Goal: Answer question/provide support

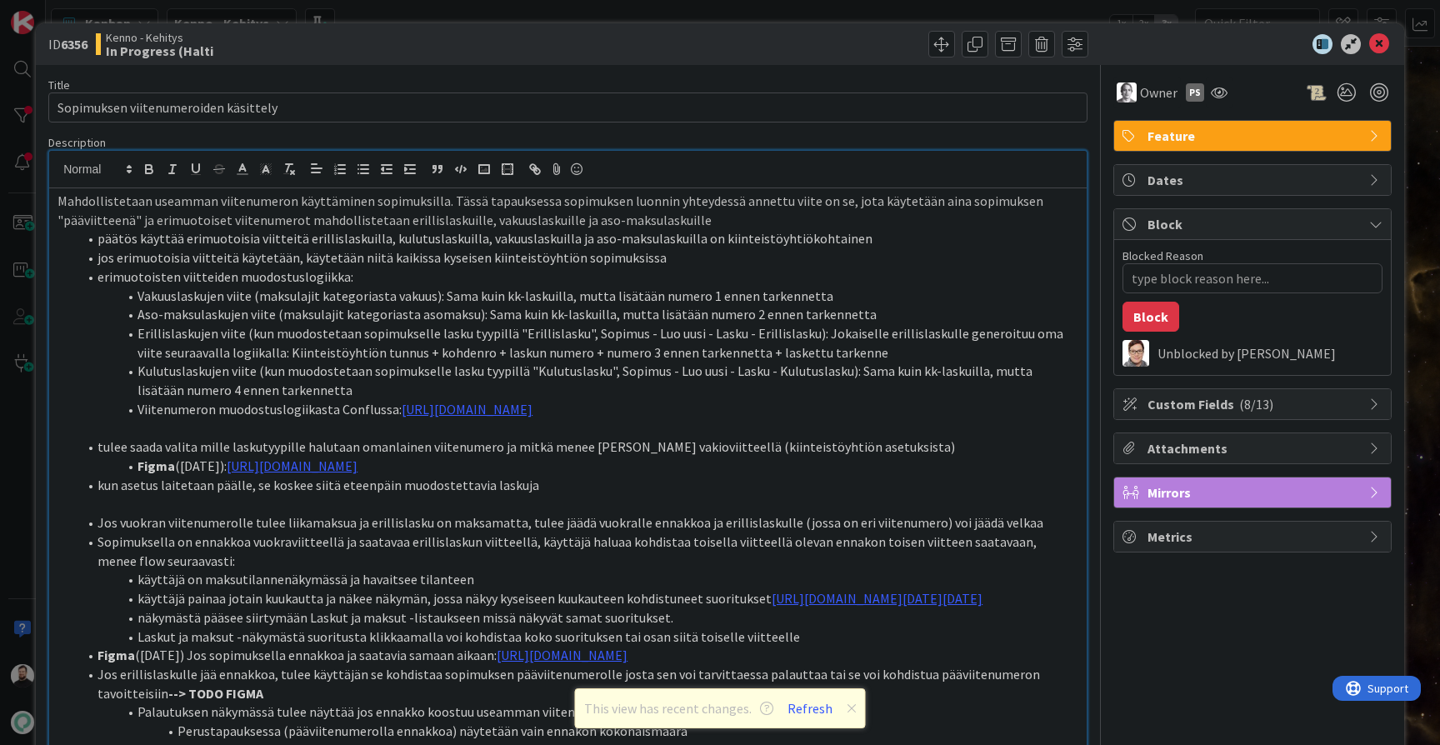
type textarea "x"
click at [813, 713] on button "Refresh" at bounding box center [810, 709] width 57 height 22
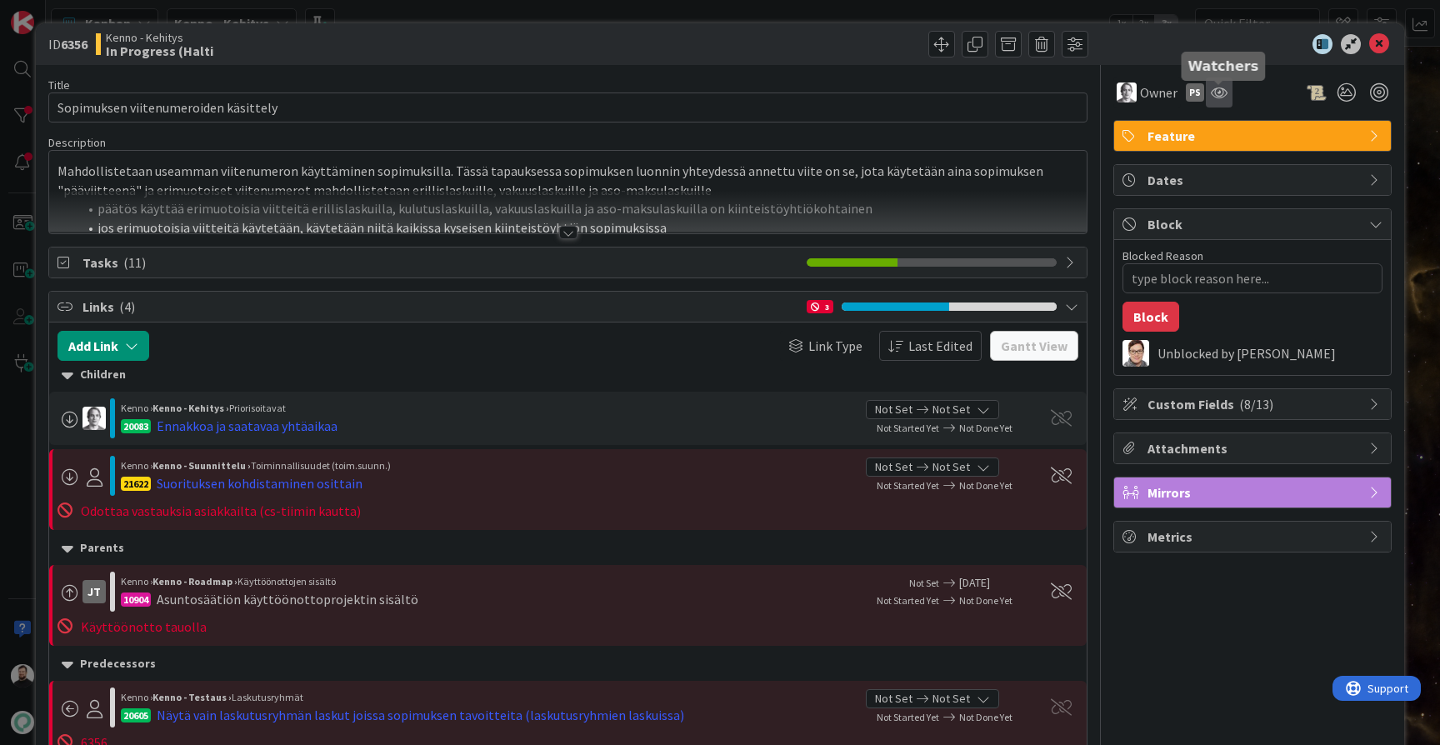
click at [1220, 89] on icon at bounding box center [1219, 92] width 17 height 13
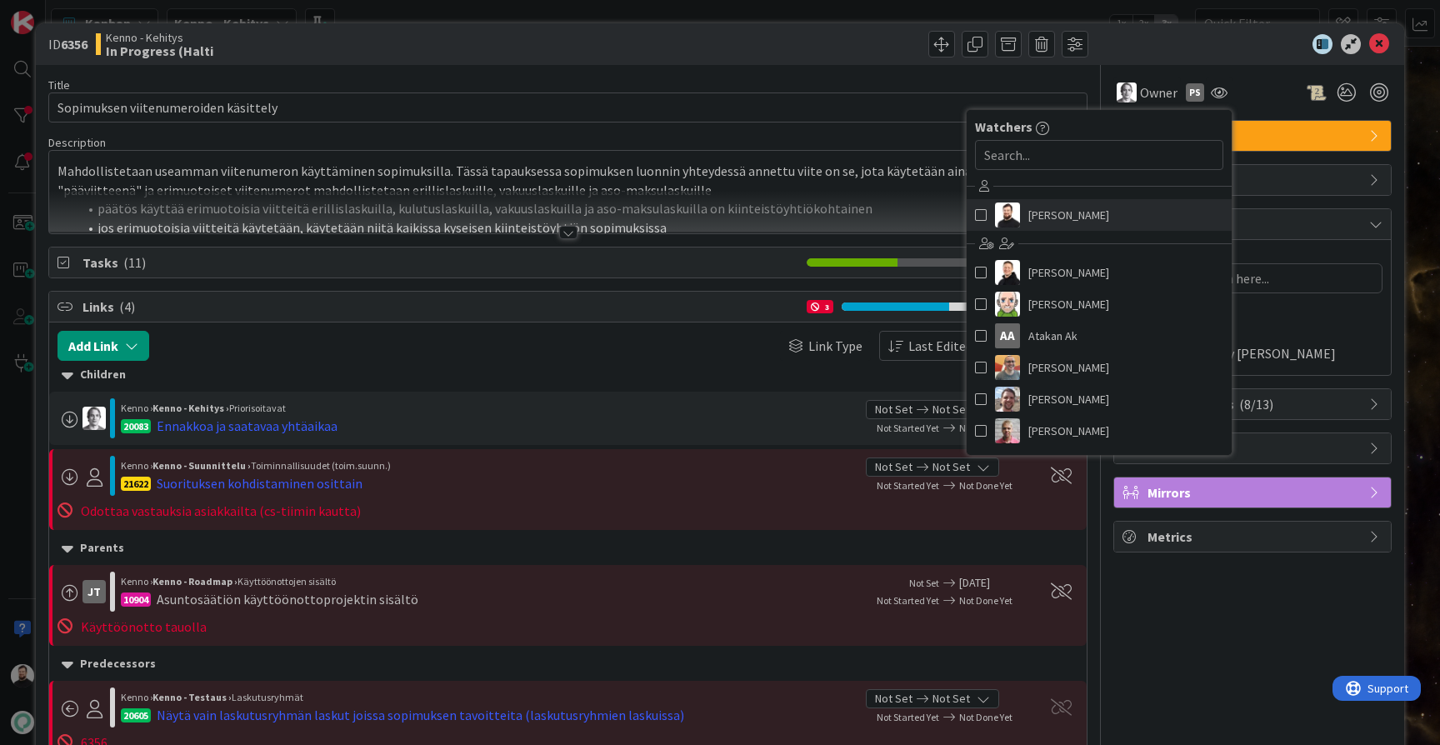
click at [1097, 210] on span "Taavi Kervinen" at bounding box center [1068, 215] width 81 height 25
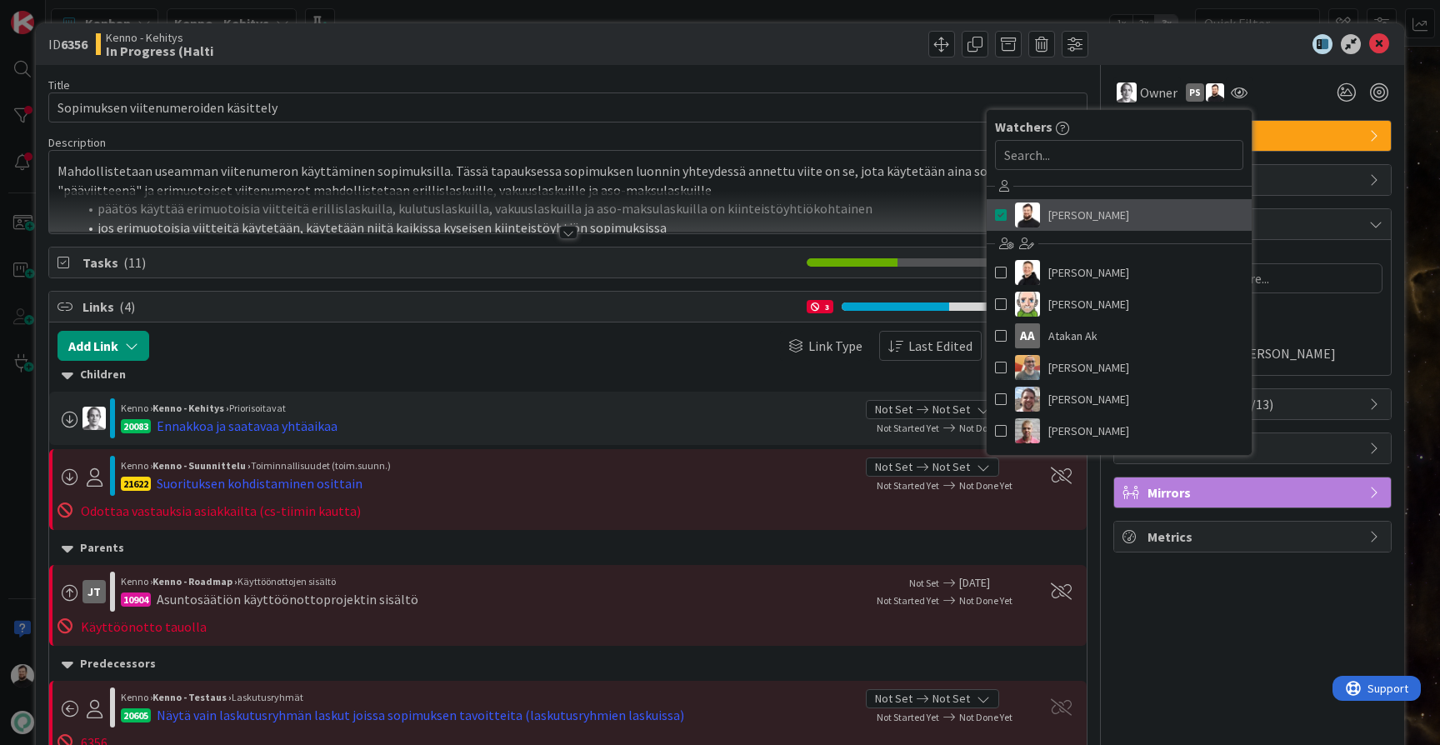
type textarea "x"
click at [768, 569] on div "JT Kenno › Kenno - Roadmap › Käyttöönottojen sisältö 10904 Asuntosäätiön käyttö…" at bounding box center [568, 605] width 1038 height 81
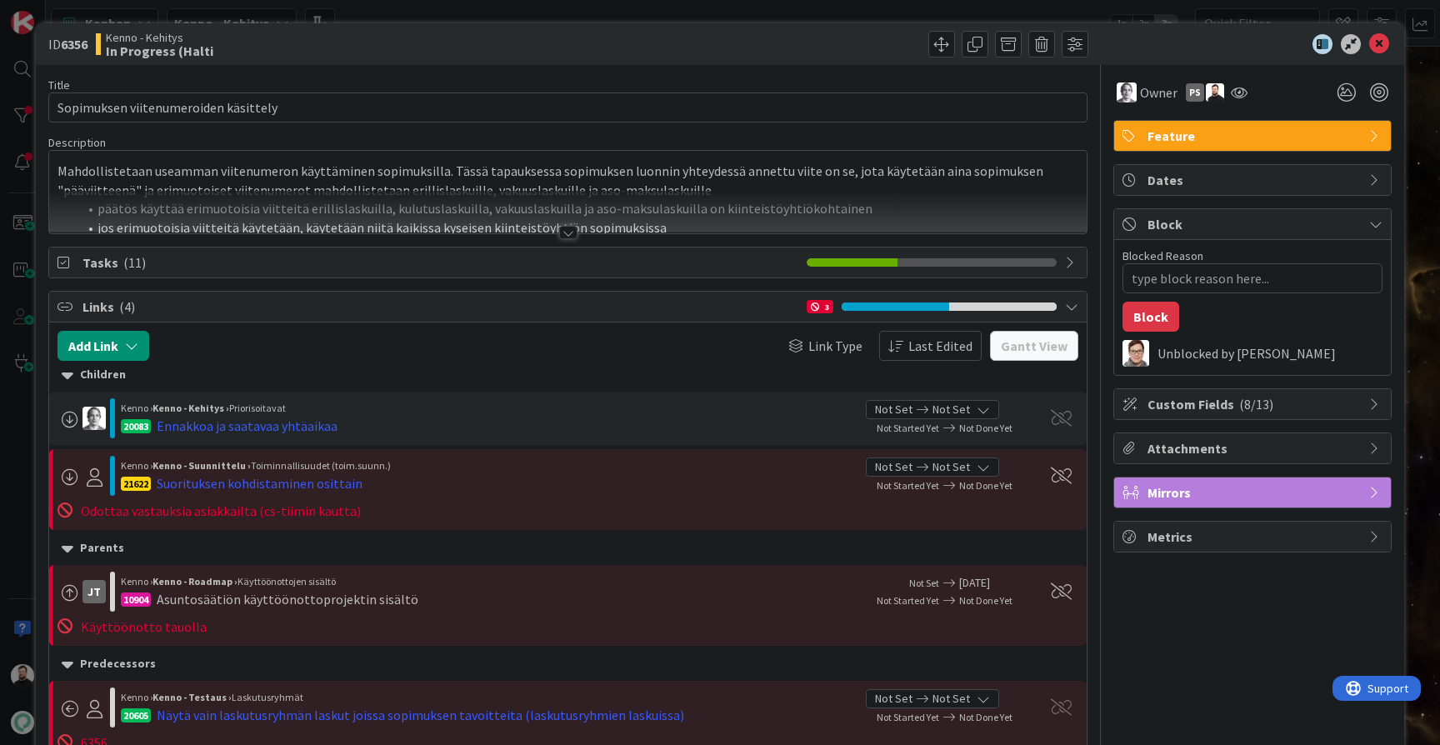
click at [573, 233] on div at bounding box center [568, 232] width 18 height 13
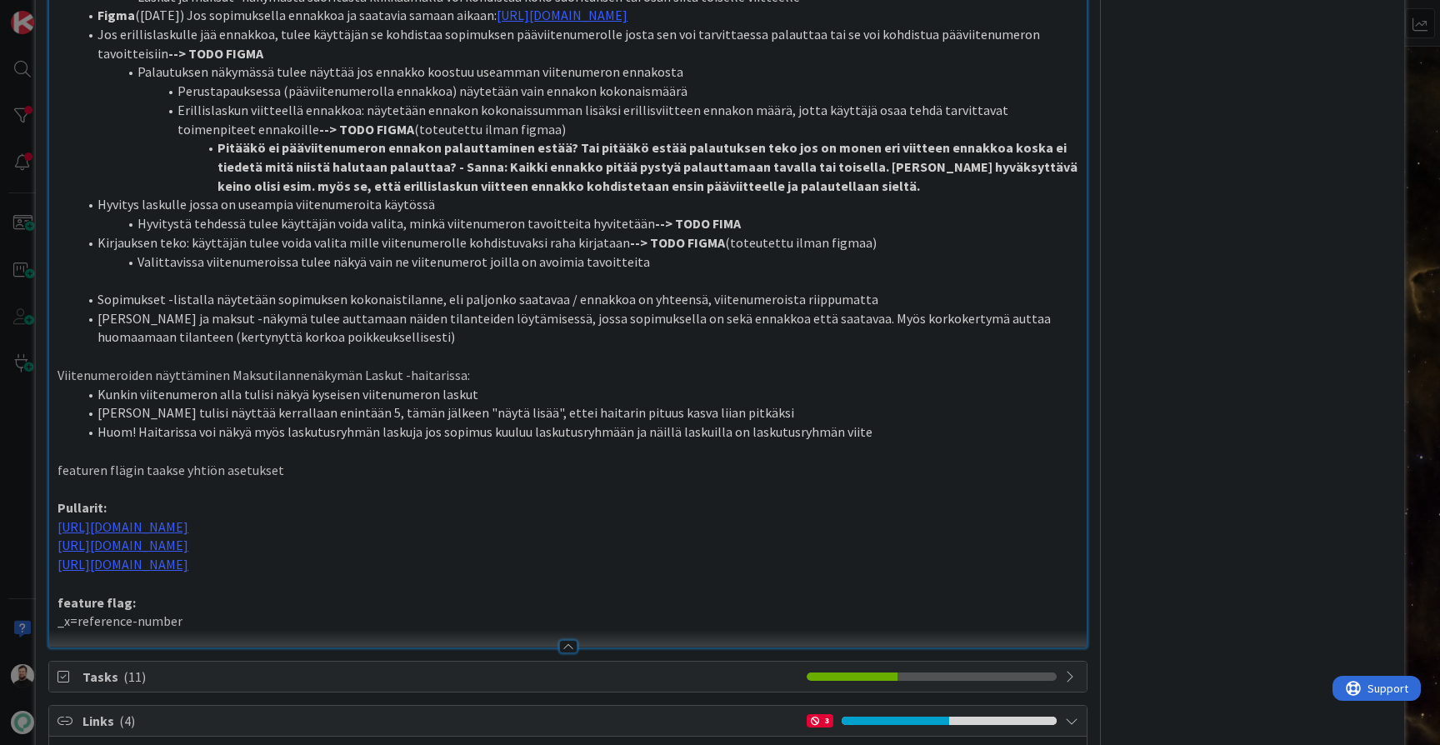
scroll to position [644, 0]
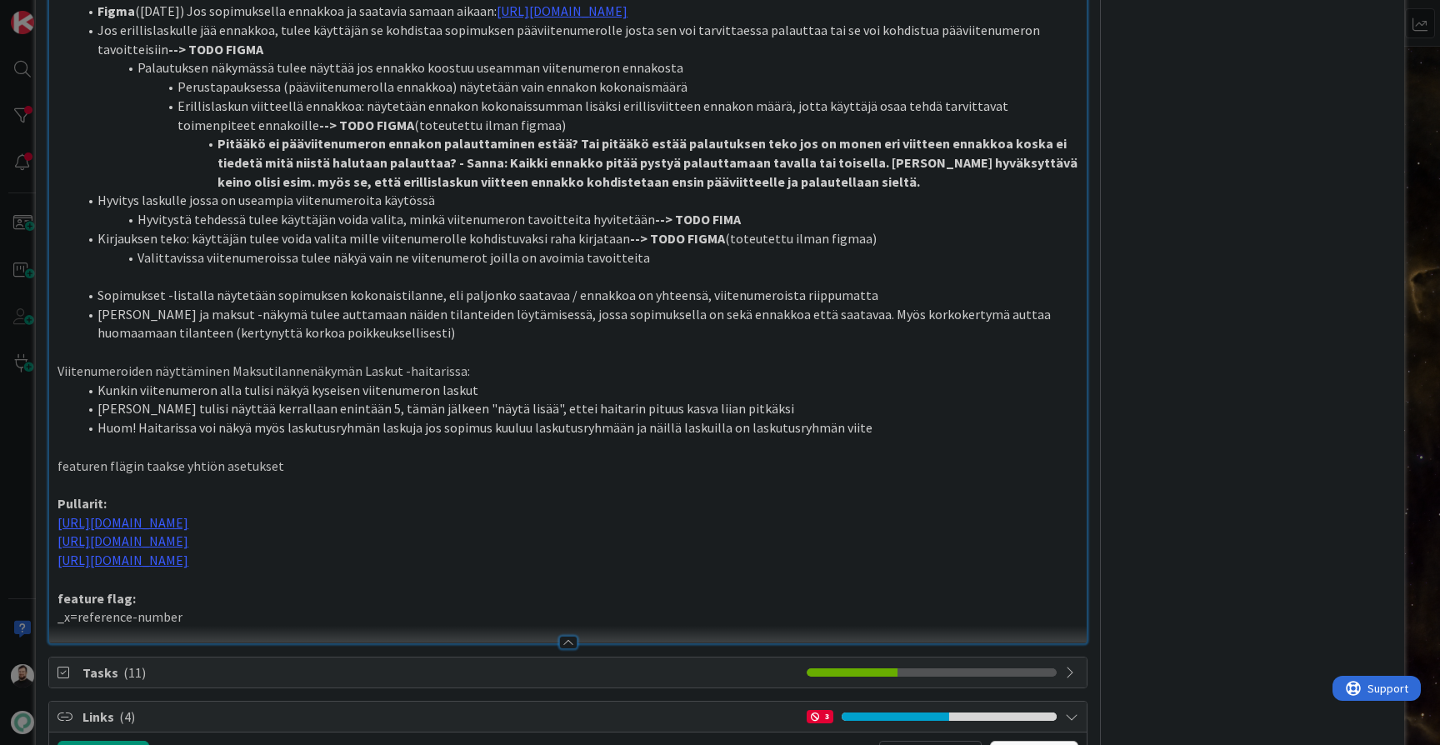
click at [673, 228] on strong "--> TODO FIMA" at bounding box center [698, 219] width 86 height 17
click at [722, 229] on li "Hyvitystä tehdessä tulee käyttäjän voida valita, minkä viitenumeron tavoitteita…" at bounding box center [578, 219] width 1001 height 19
drag, startPoint x: 731, startPoint y: 257, endPoint x: 639, endPoint y: 255, distance: 91.7
click at [639, 229] on li "Hyvitystä tehdessä tulee käyttäjän voida valita, minkä viitenumeron tavoitteita…" at bounding box center [578, 219] width 1001 height 19
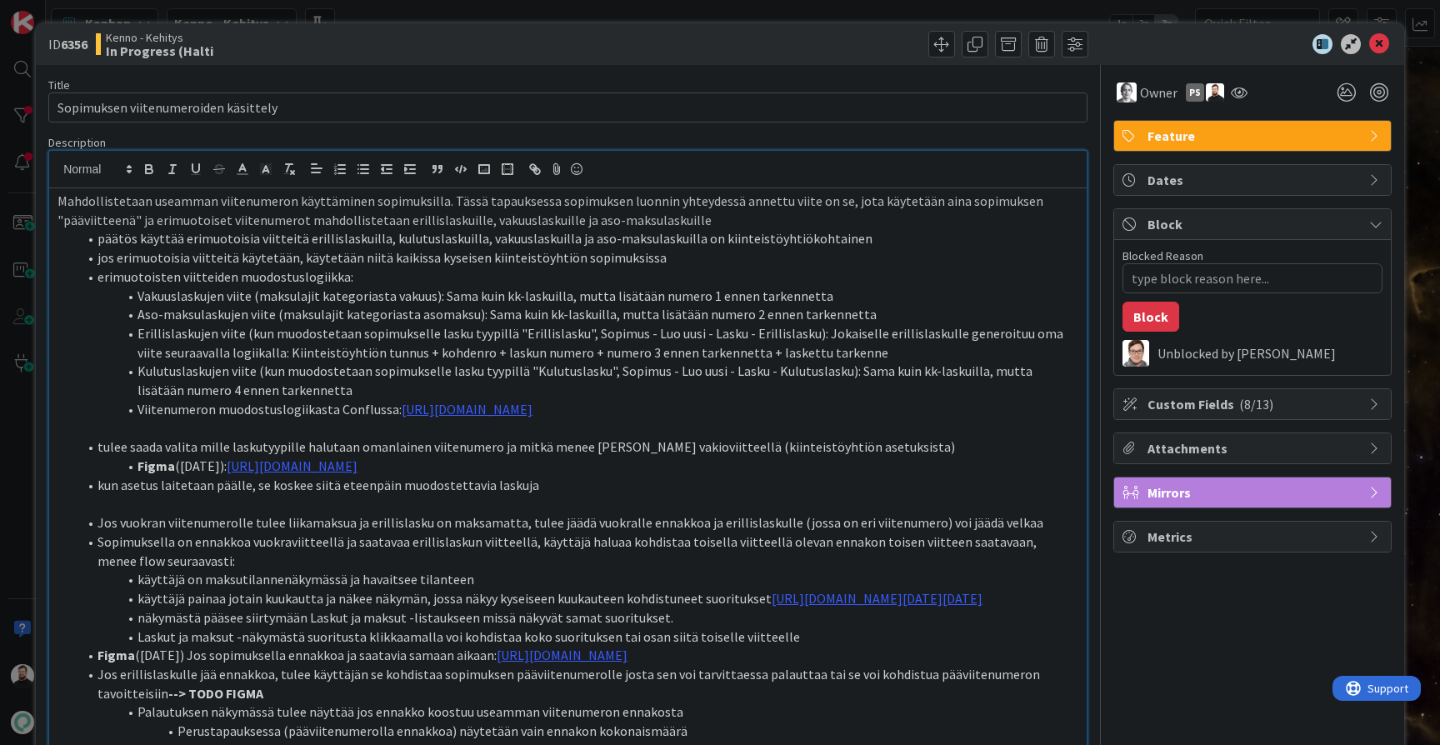
scroll to position [0, 0]
type textarea "x"
